Goal: Navigation & Orientation: Find specific page/section

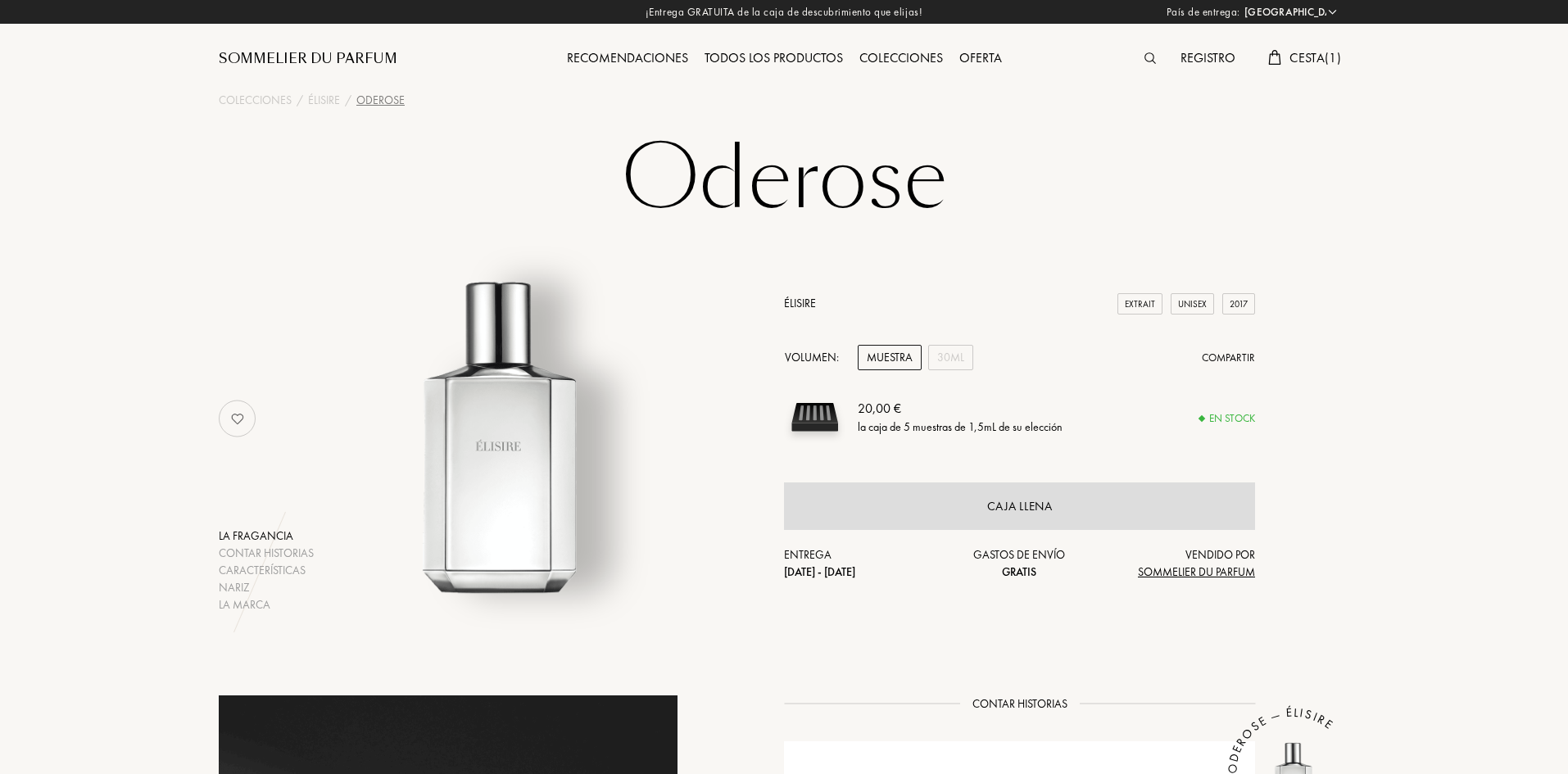
select select "ES"
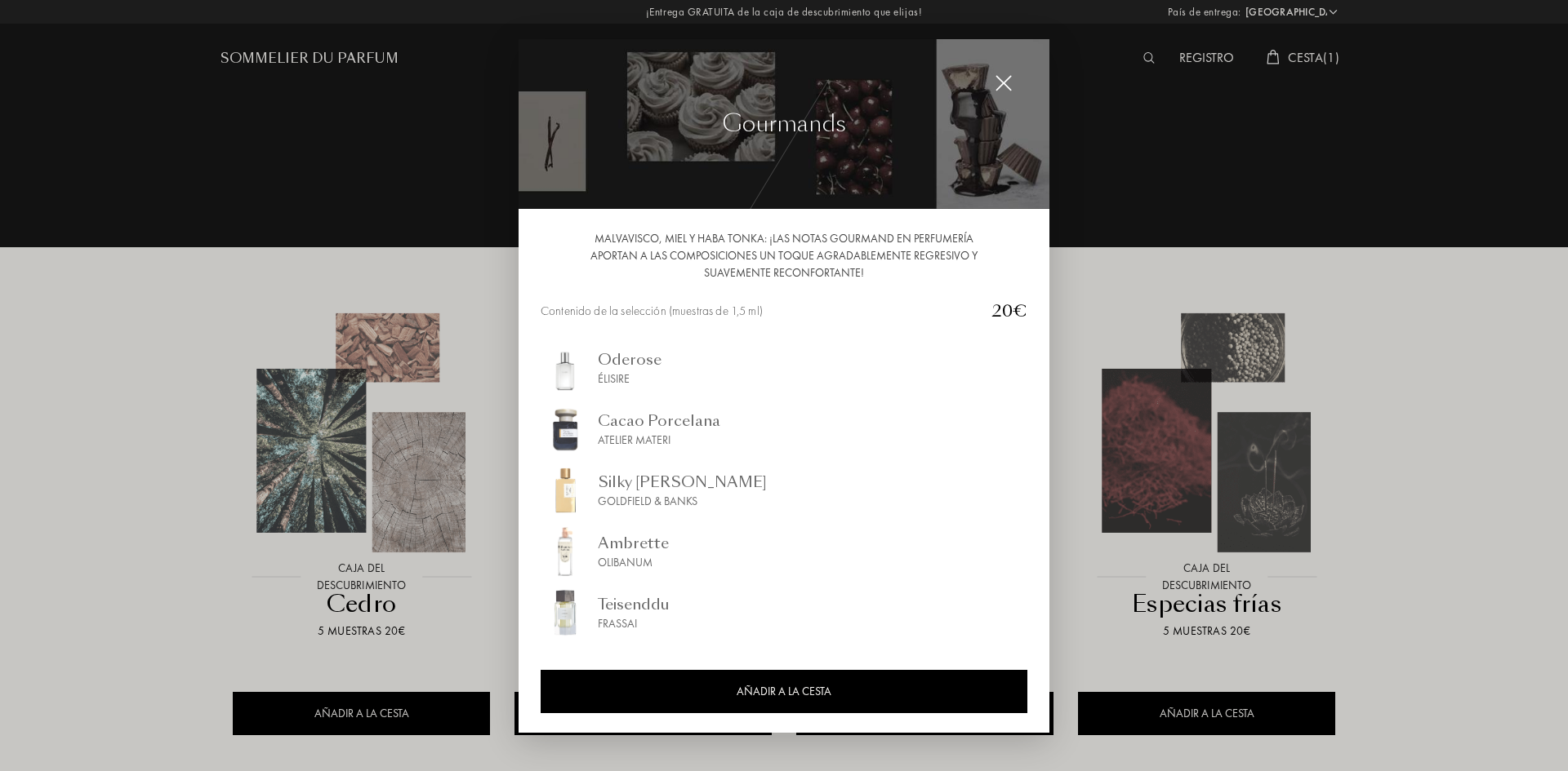
select select "ES"
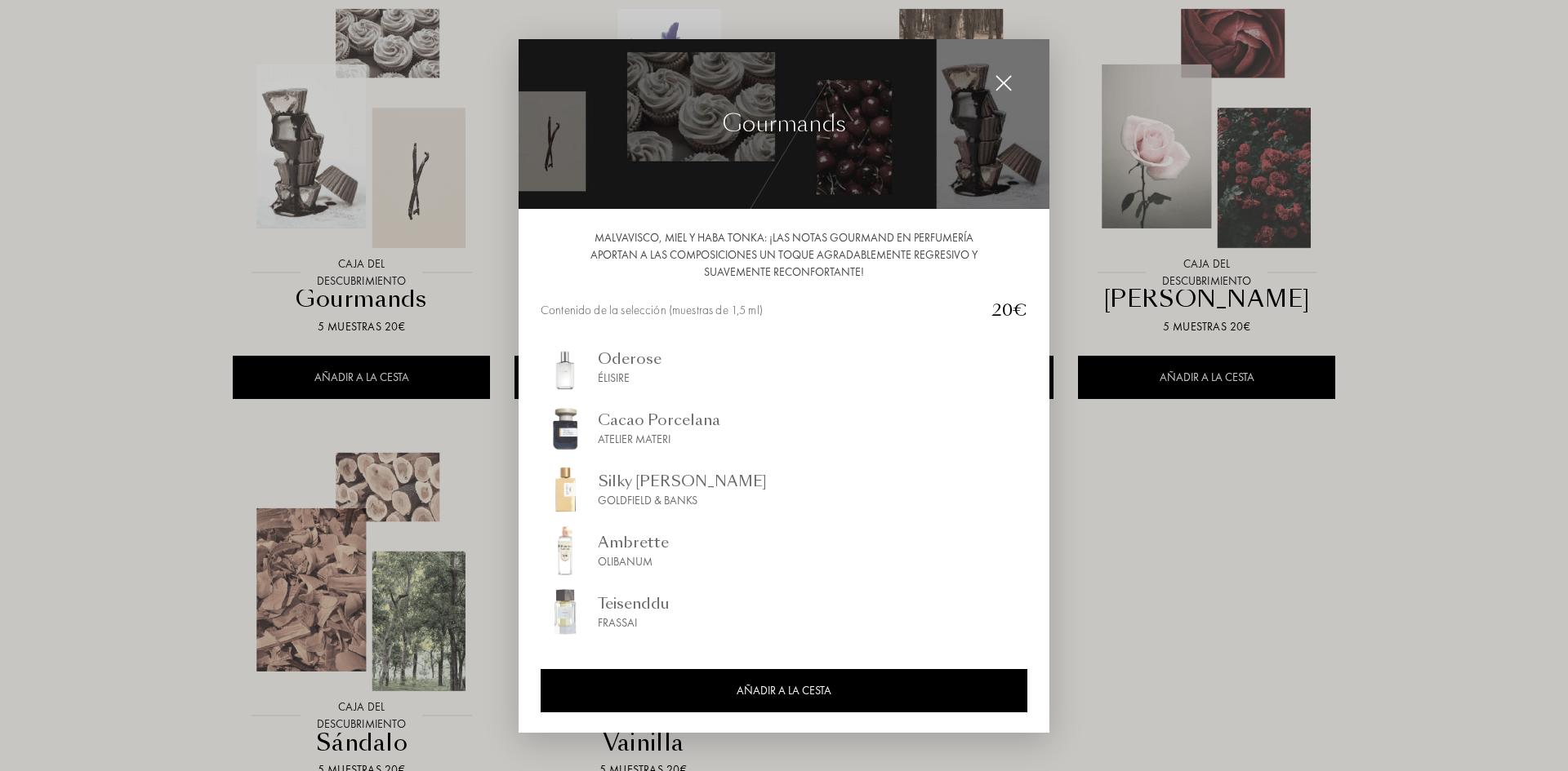
click at [1007, 79] on img at bounding box center [1003, 83] width 18 height 18
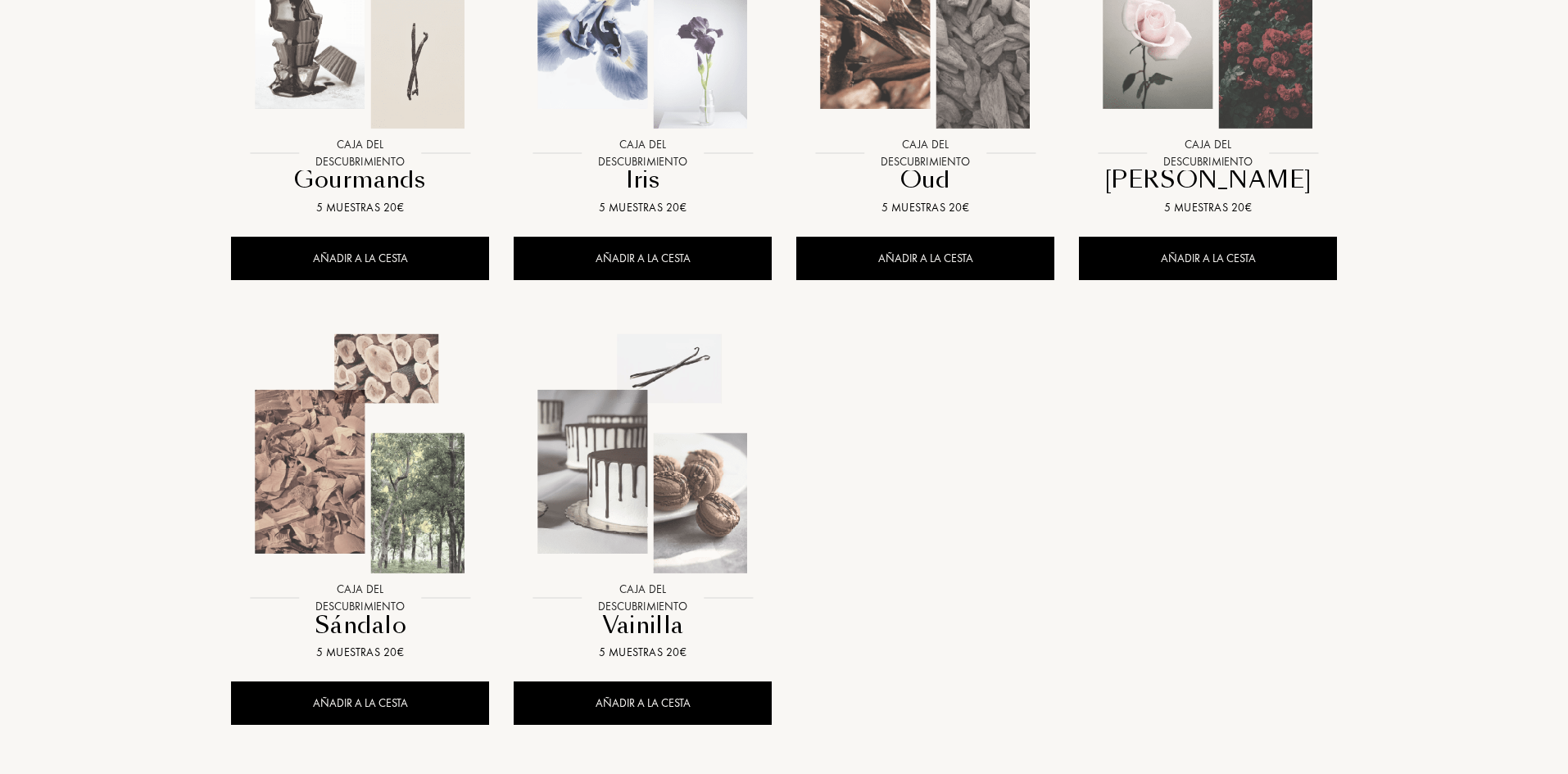
scroll to position [1557, 0]
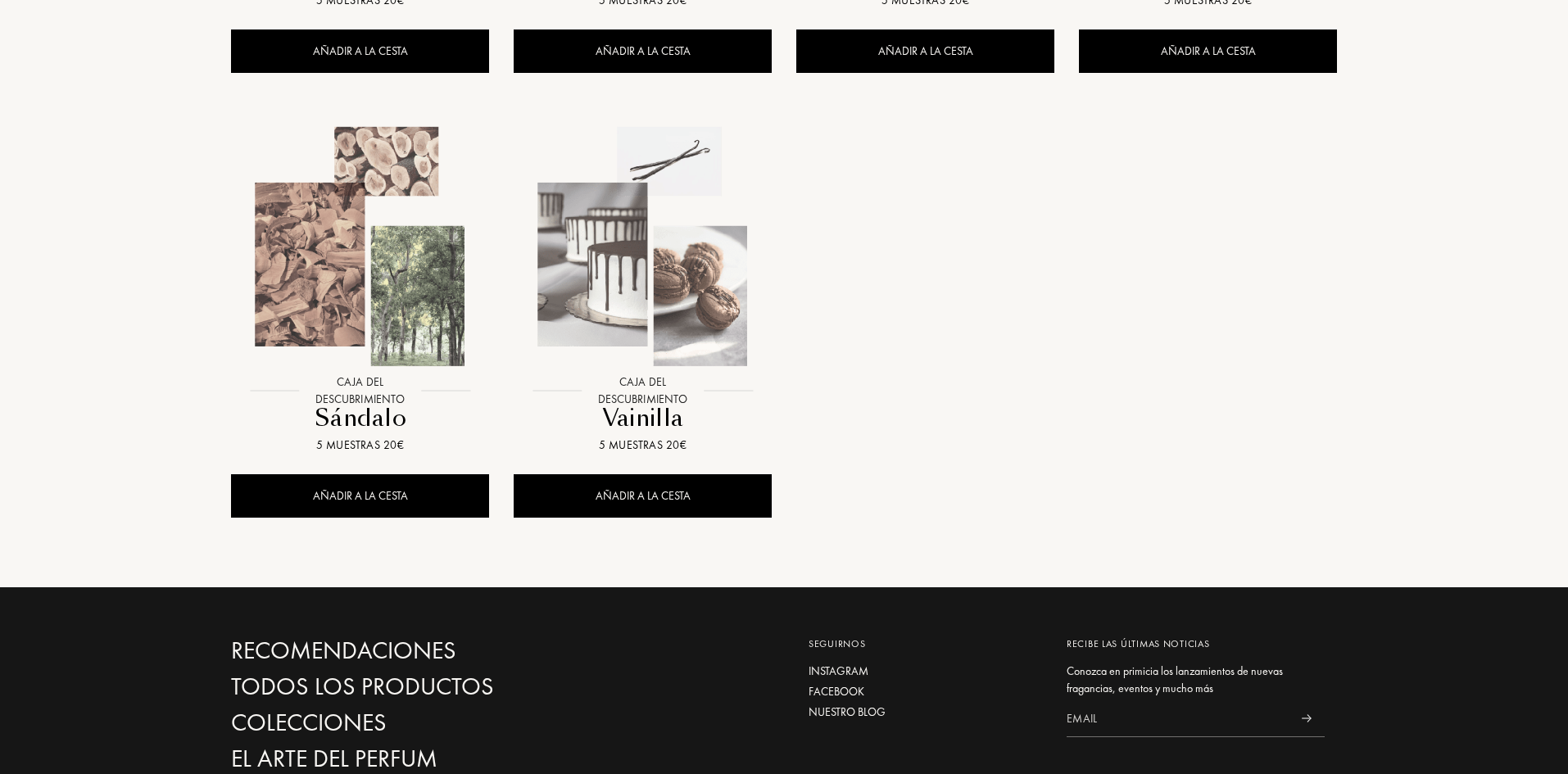
click at [638, 321] on img at bounding box center [642, 246] width 255 height 255
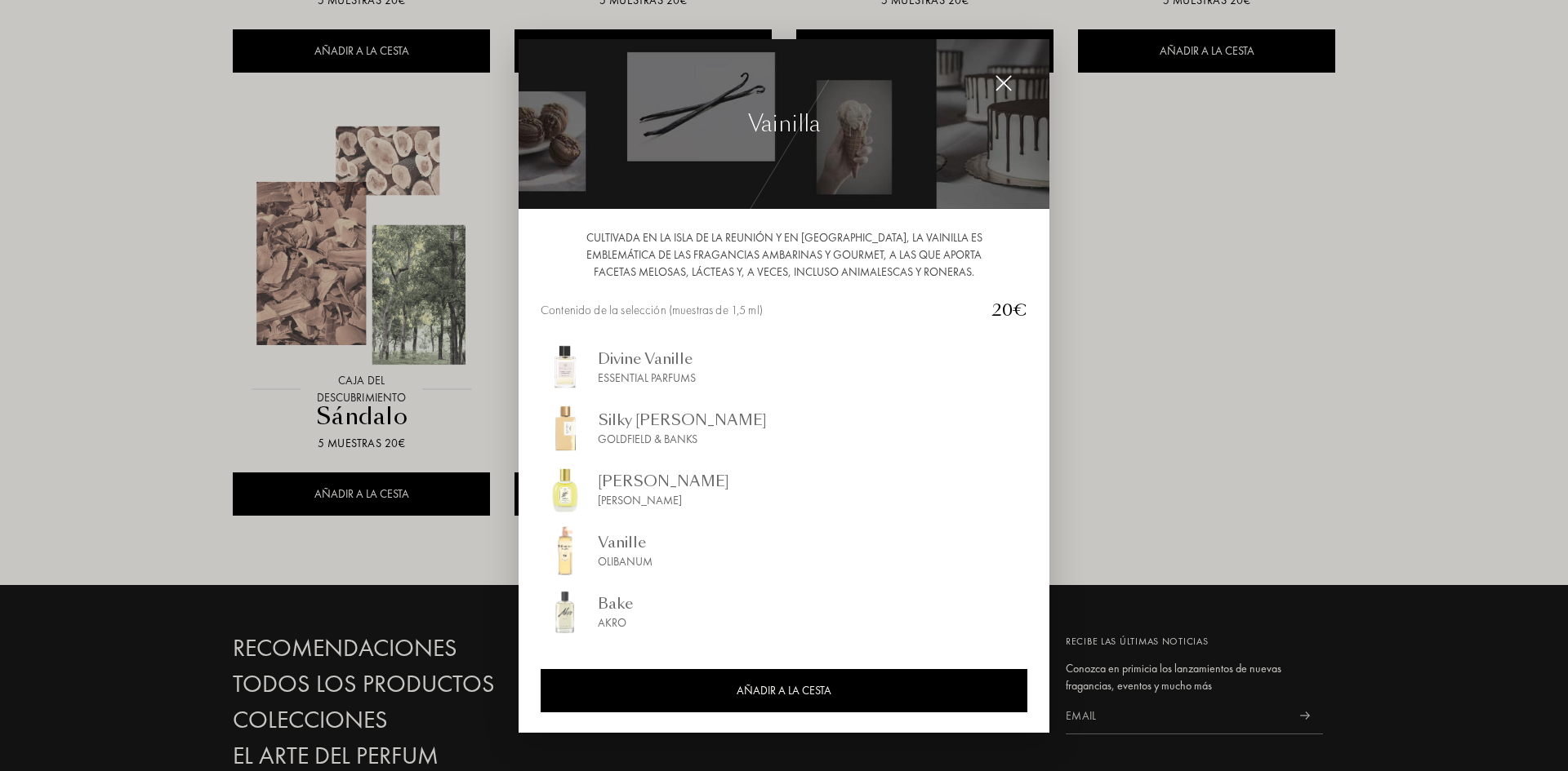
click at [1175, 350] on div at bounding box center [784, 385] width 1568 height 771
